Goal: Book appointment/travel/reservation

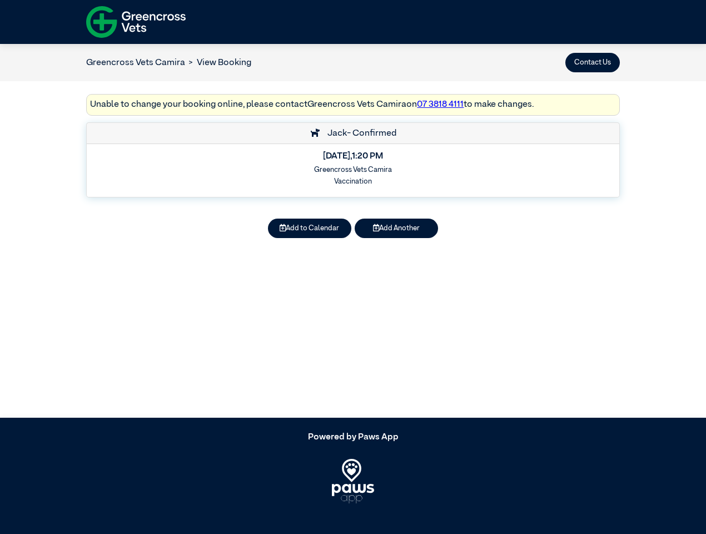
click at [593, 62] on button "Contact Us" at bounding box center [593, 62] width 55 height 19
click at [310, 228] on button "Add to Calendar" at bounding box center [309, 228] width 83 height 19
click at [397, 228] on button "Add Another" at bounding box center [396, 228] width 83 height 19
